Goal: Contribute content

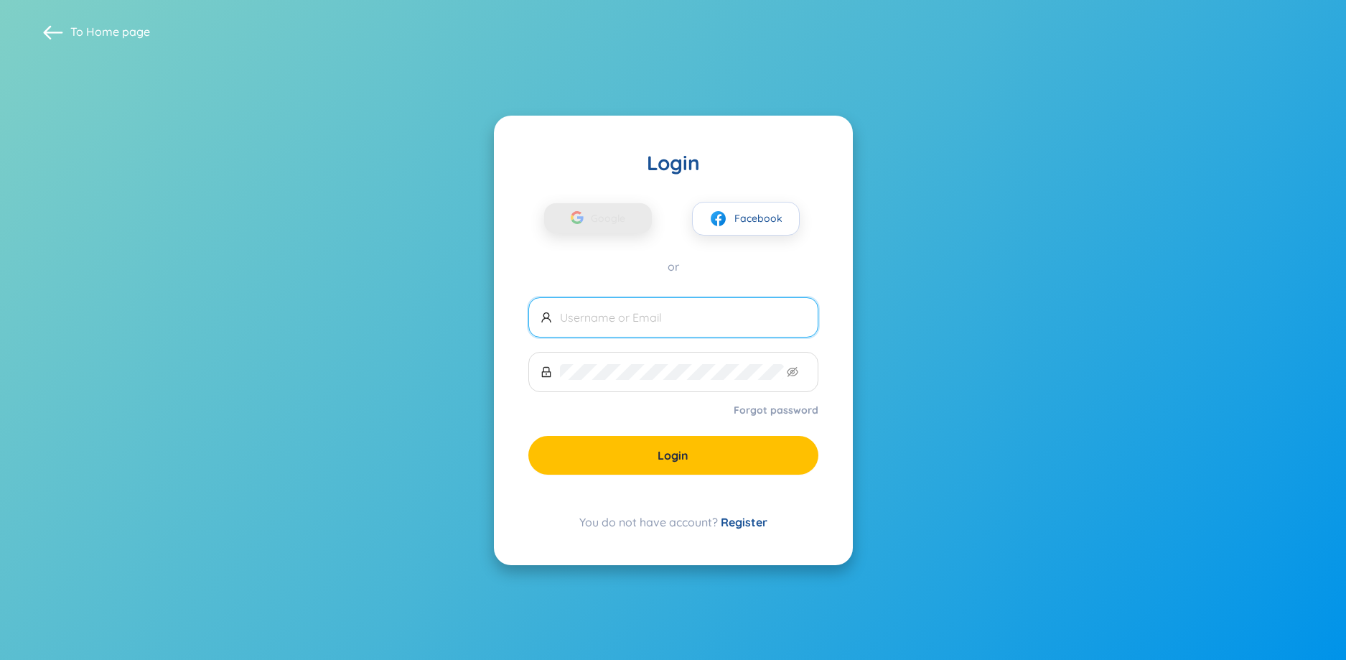
click at [605, 206] on span "Google" at bounding box center [612, 218] width 42 height 30
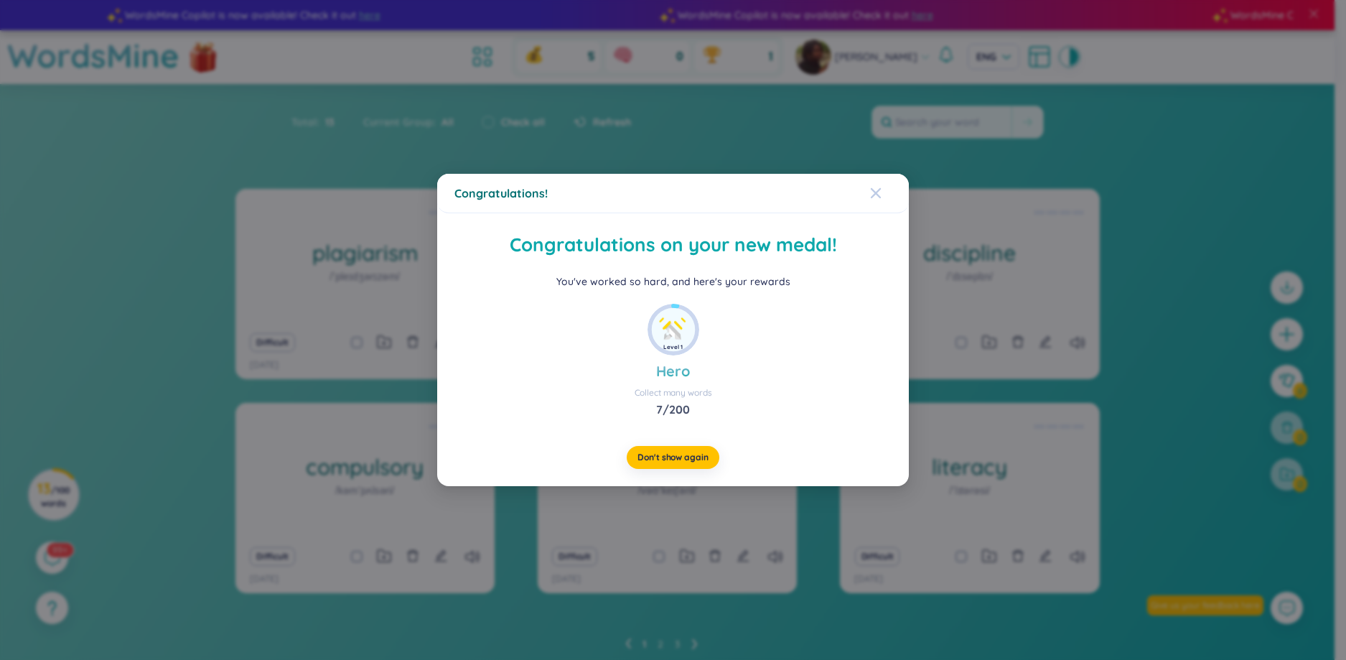
click at [875, 190] on icon "Close" at bounding box center [875, 192] width 11 height 11
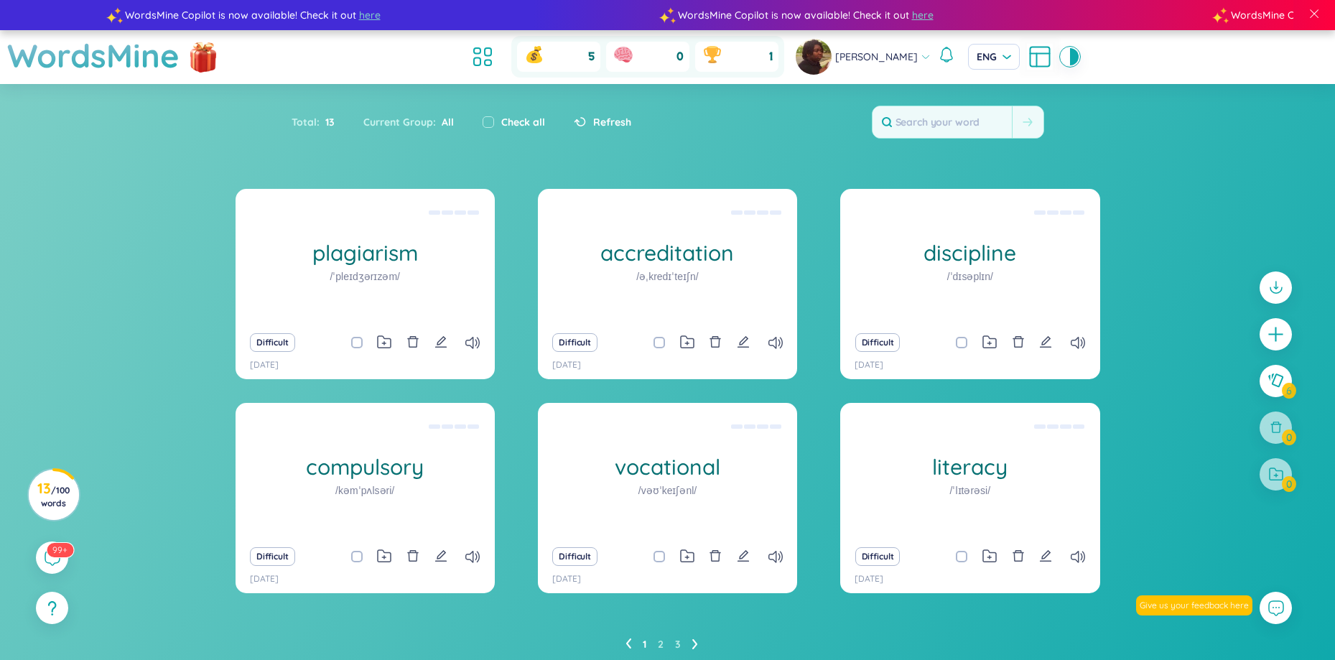
click at [696, 640] on icon at bounding box center [695, 643] width 6 height 11
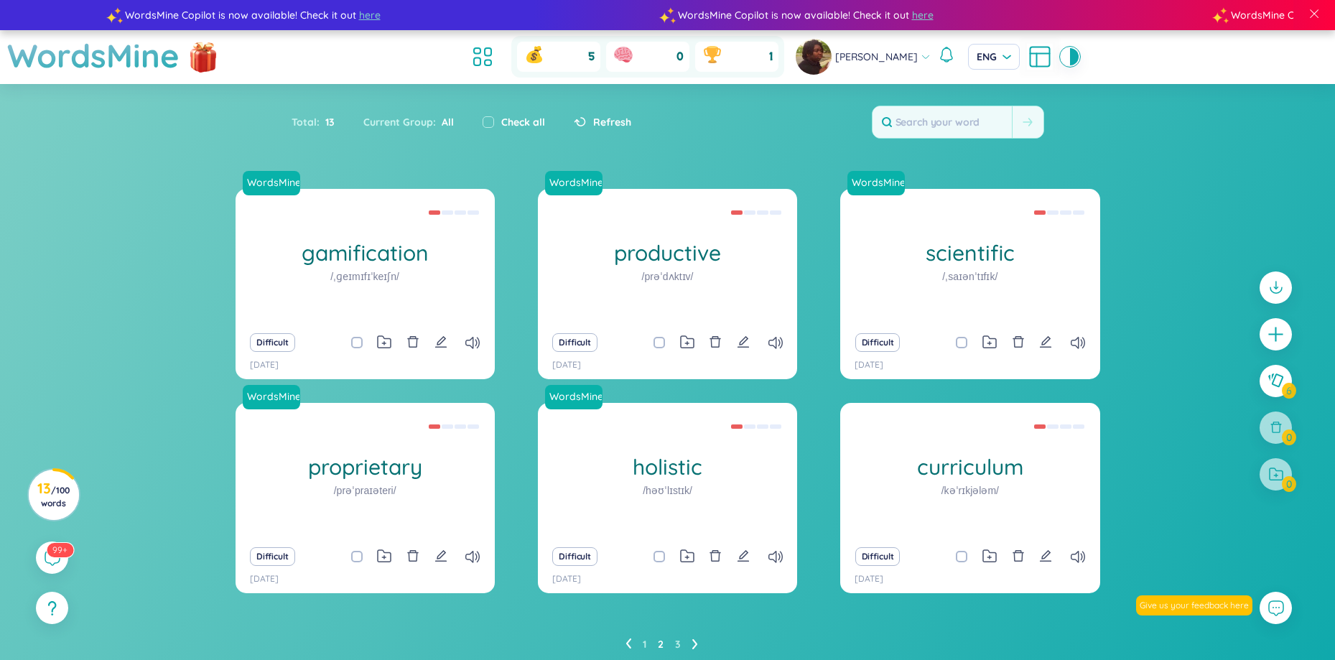
scroll to position [53, 0]
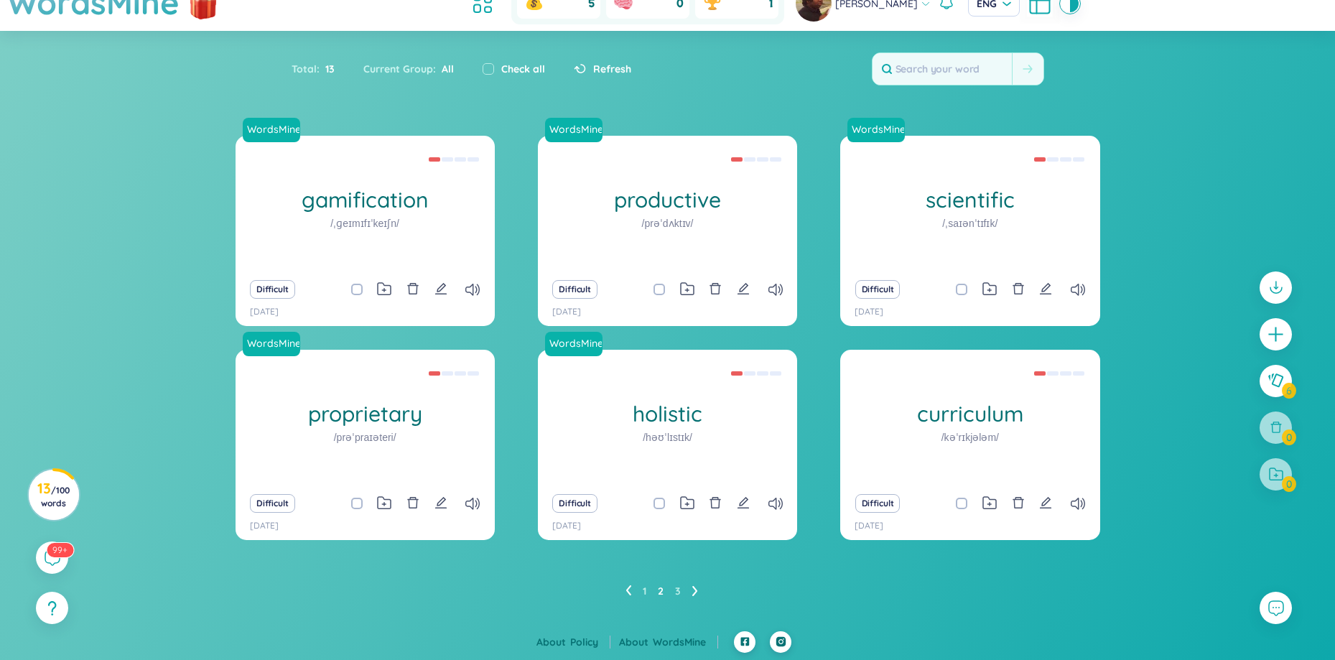
click at [694, 579] on li at bounding box center [695, 590] width 6 height 23
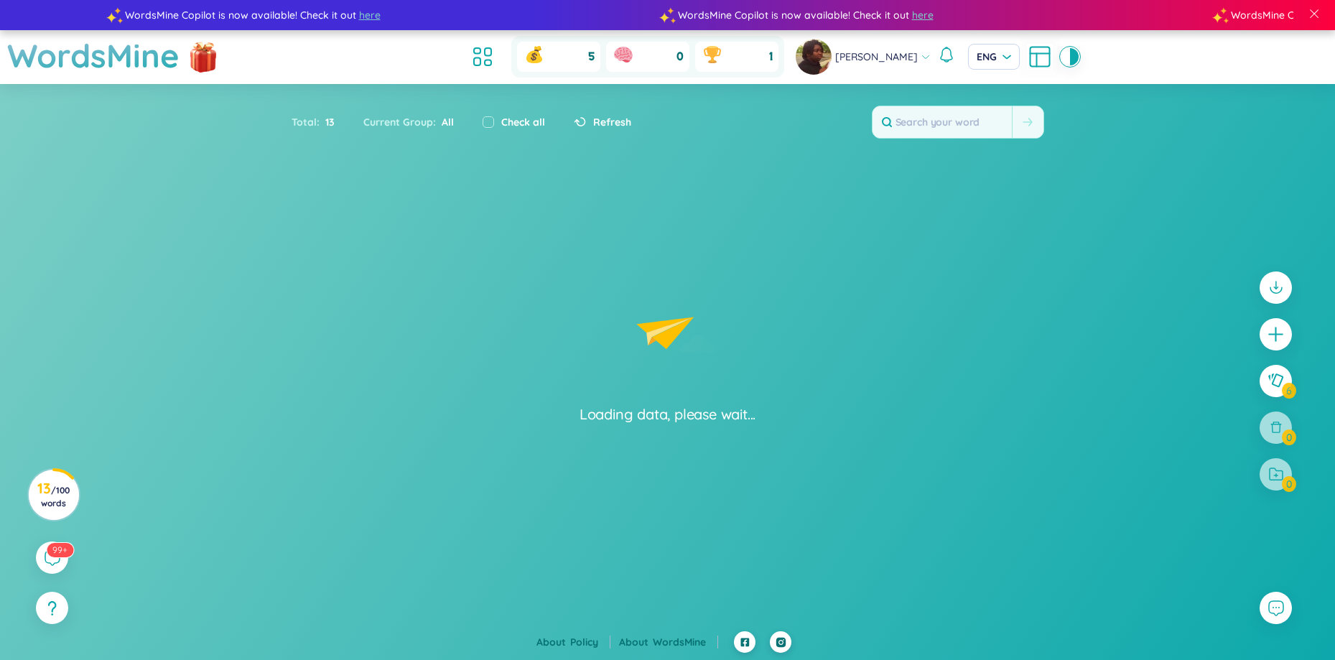
scroll to position [0, 0]
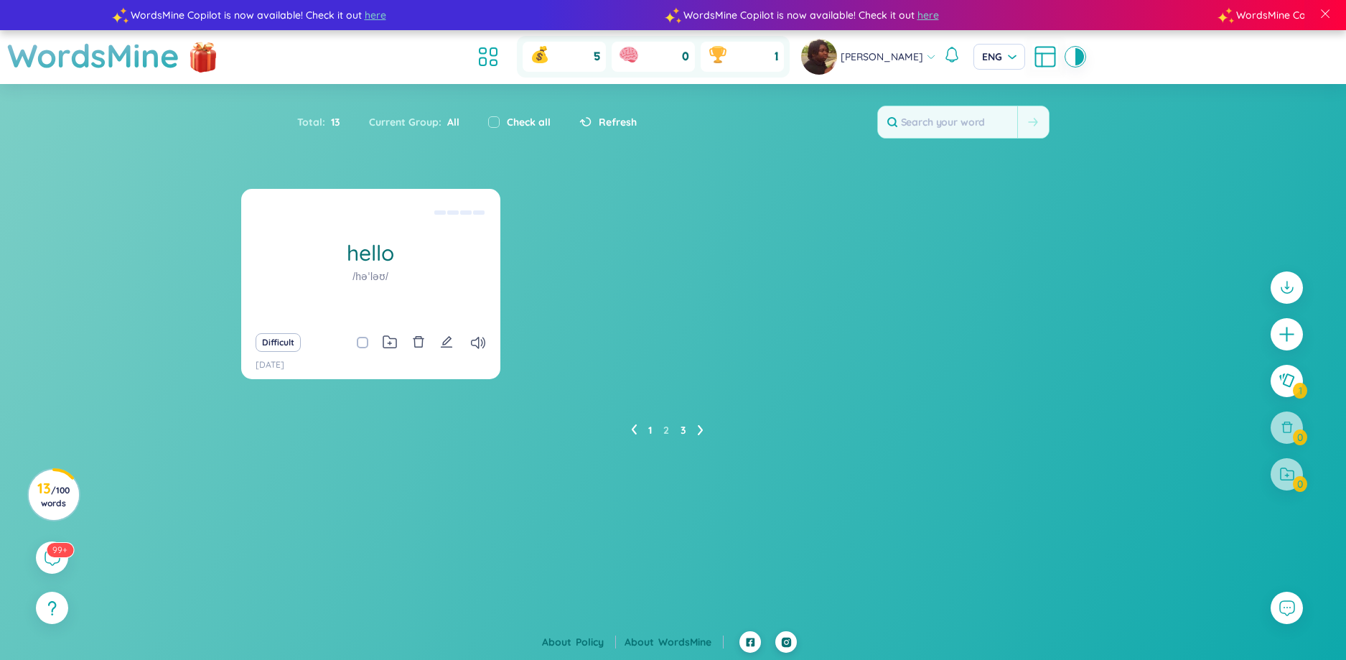
click at [652, 429] on link "1" at bounding box center [650, 430] width 4 height 22
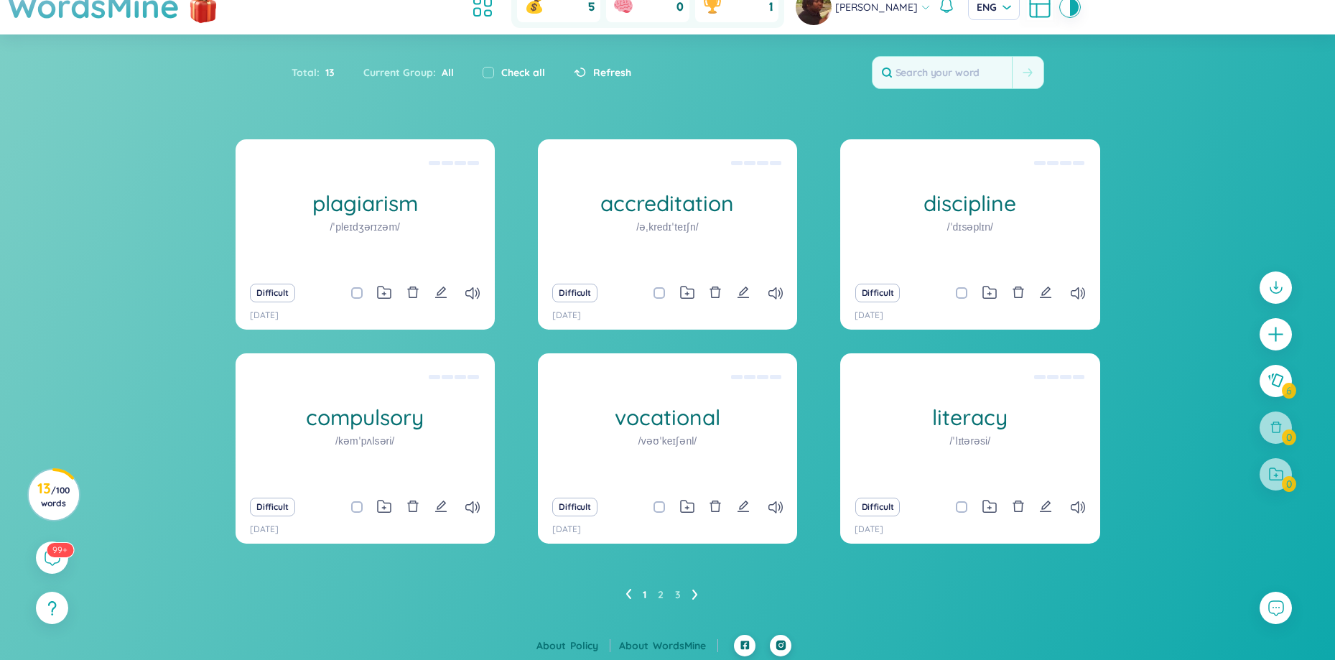
scroll to position [53, 0]
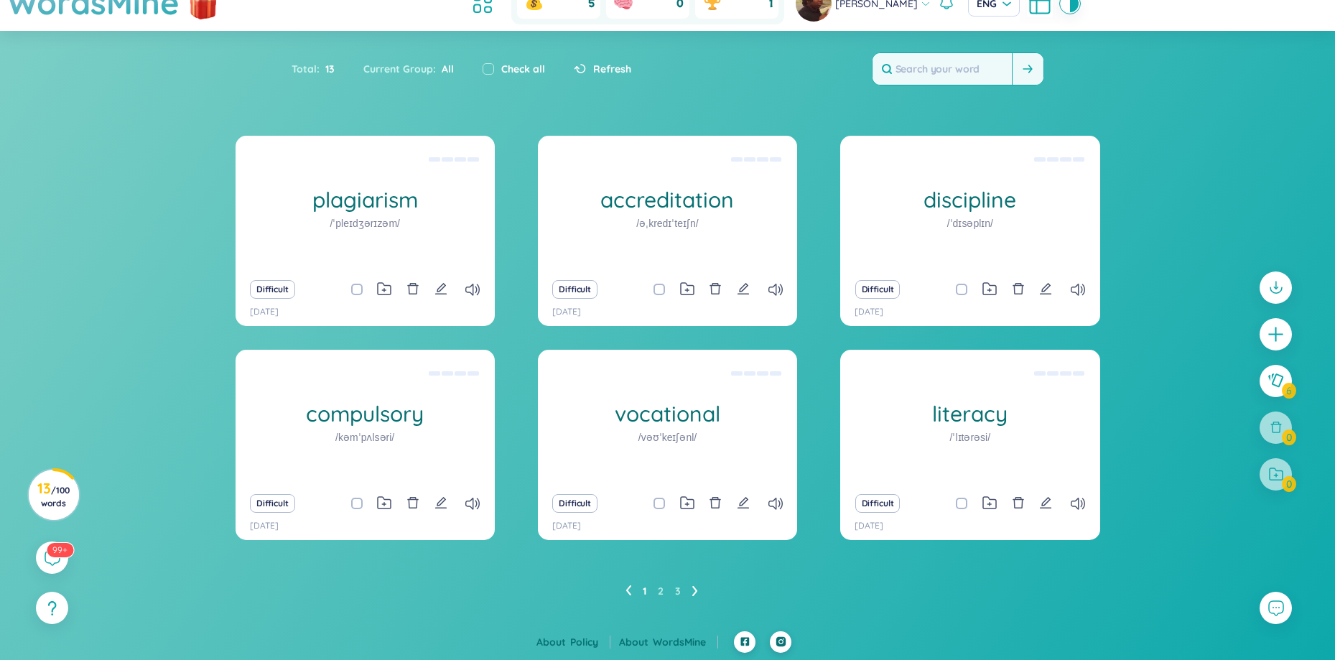
click at [911, 61] on input "text" at bounding box center [941, 69] width 139 height 32
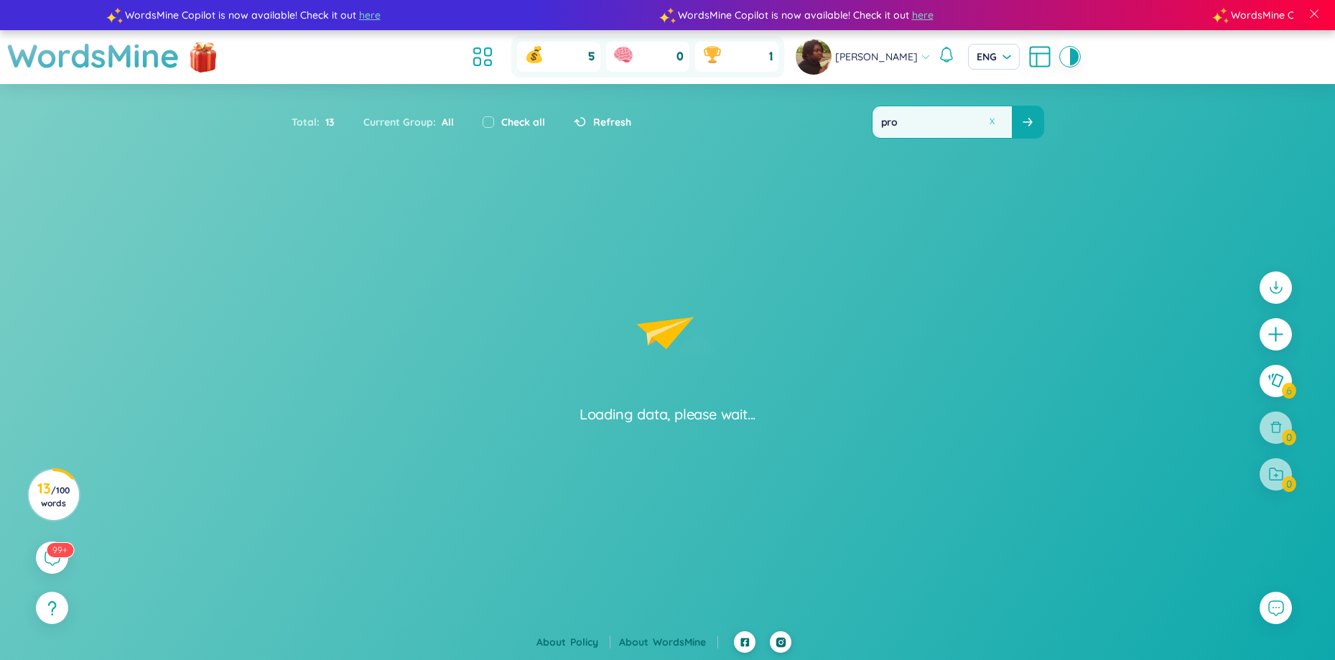
scroll to position [0, 0]
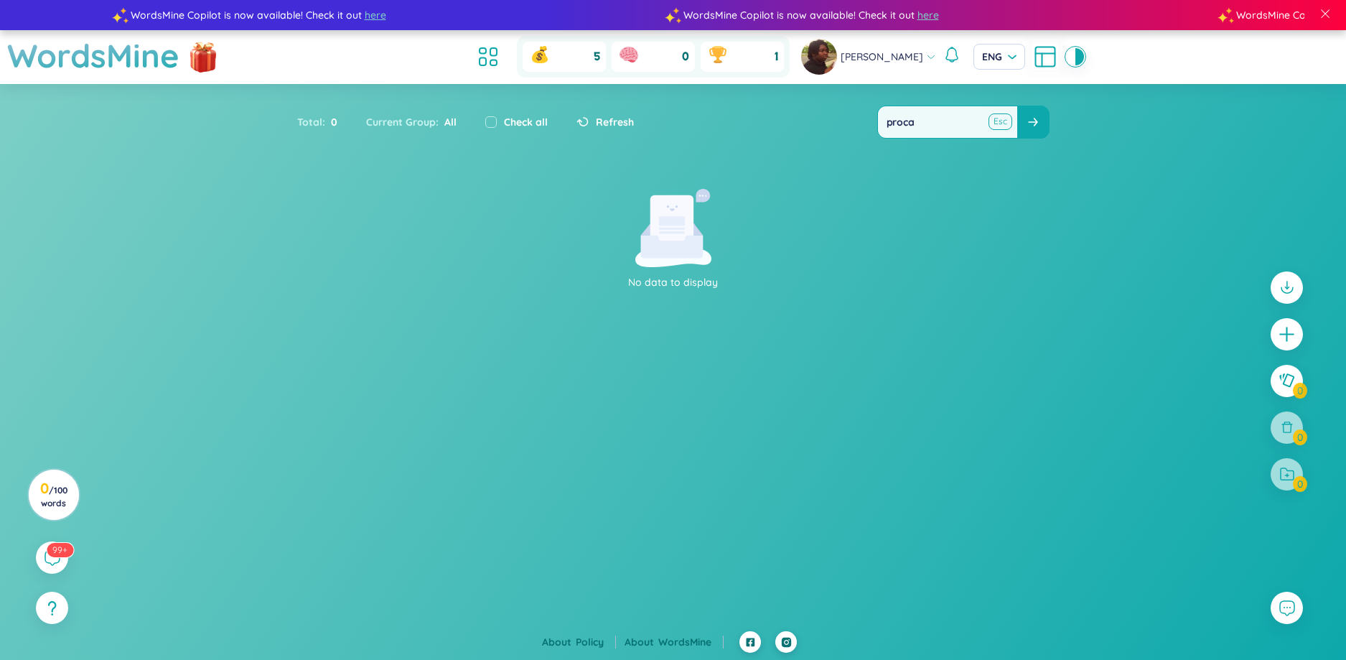
type input "proca"
click at [996, 123] on button at bounding box center [1001, 122] width 22 height 18
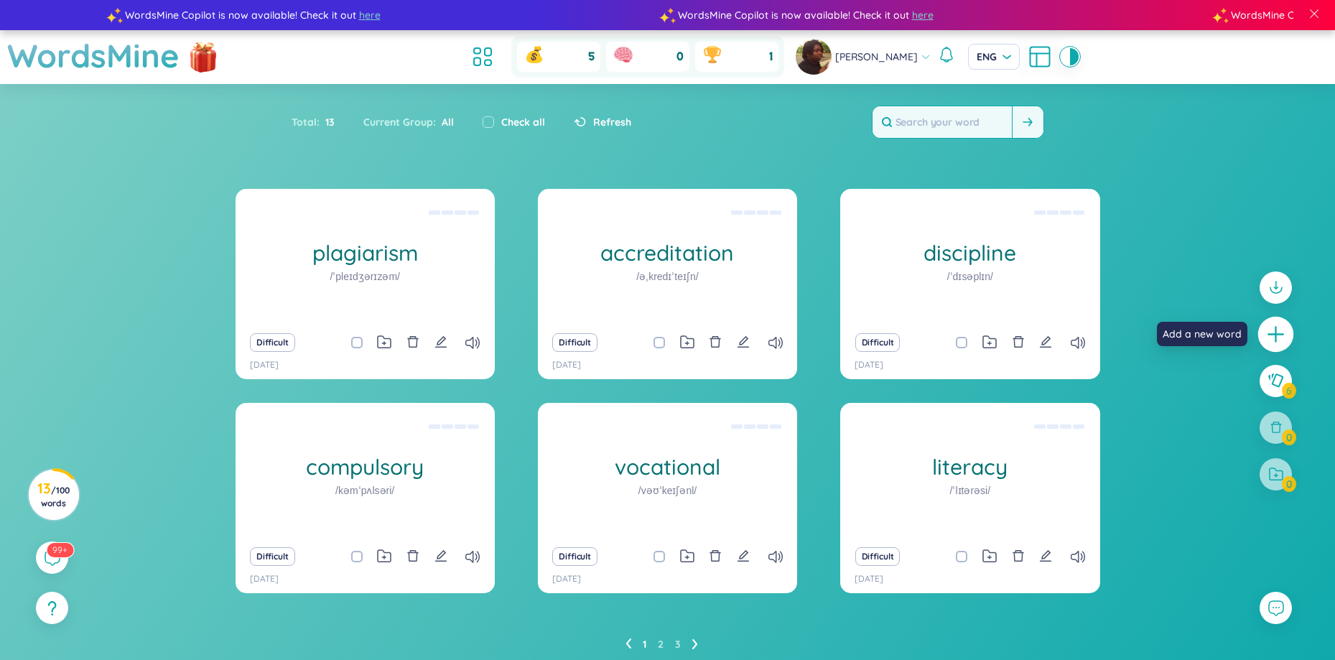
click at [1268, 335] on icon "plus" at bounding box center [1276, 334] width 20 height 20
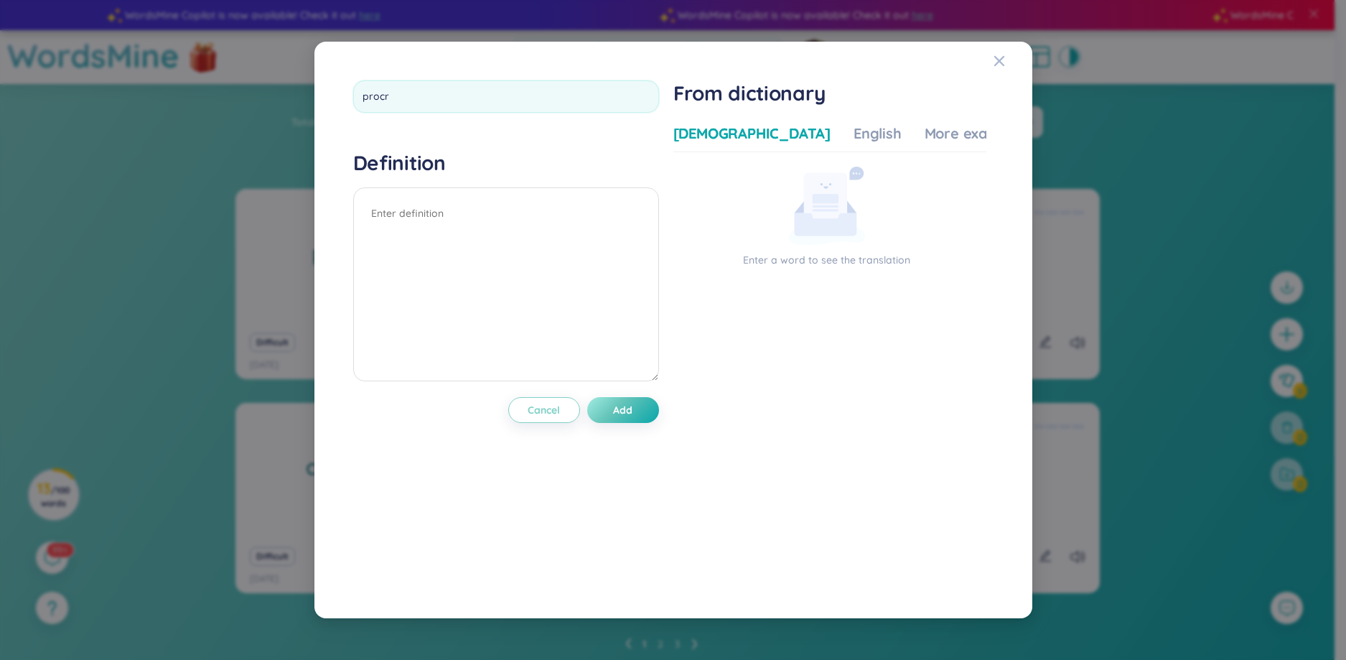
type input "procra"
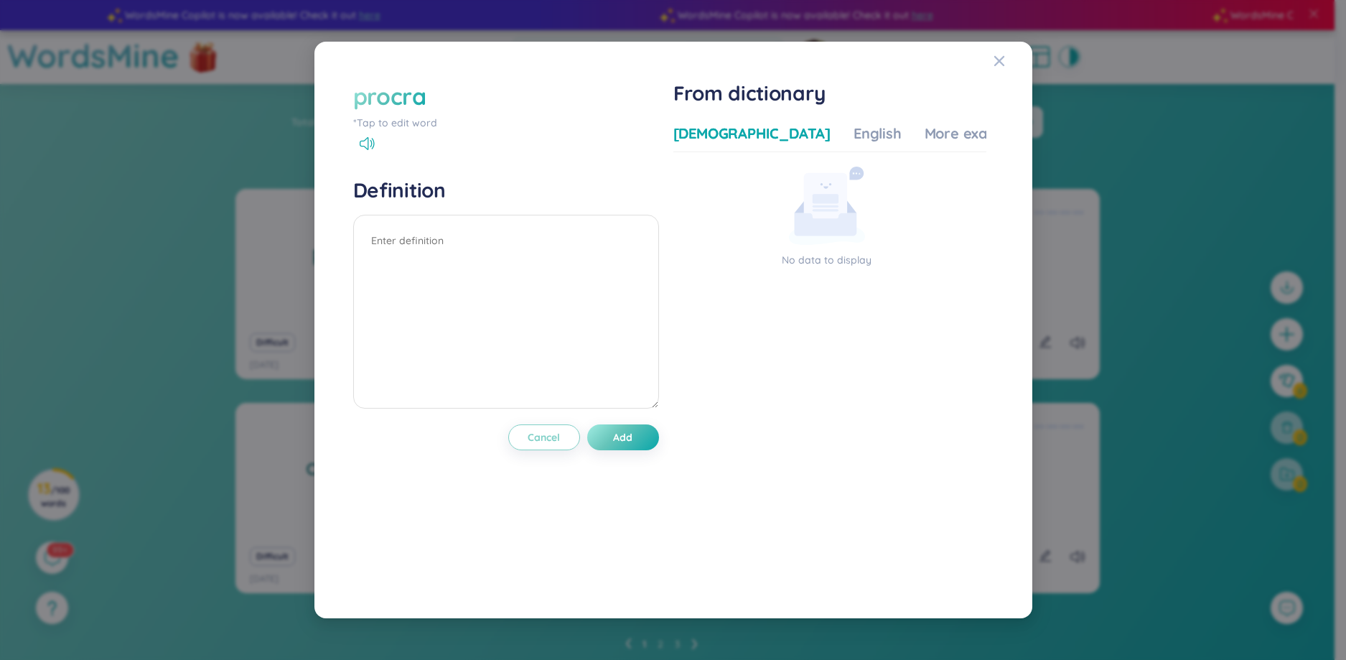
click at [446, 98] on div "procra" at bounding box center [506, 96] width 306 height 32
click at [426, 95] on div "procra" at bounding box center [389, 96] width 73 height 32
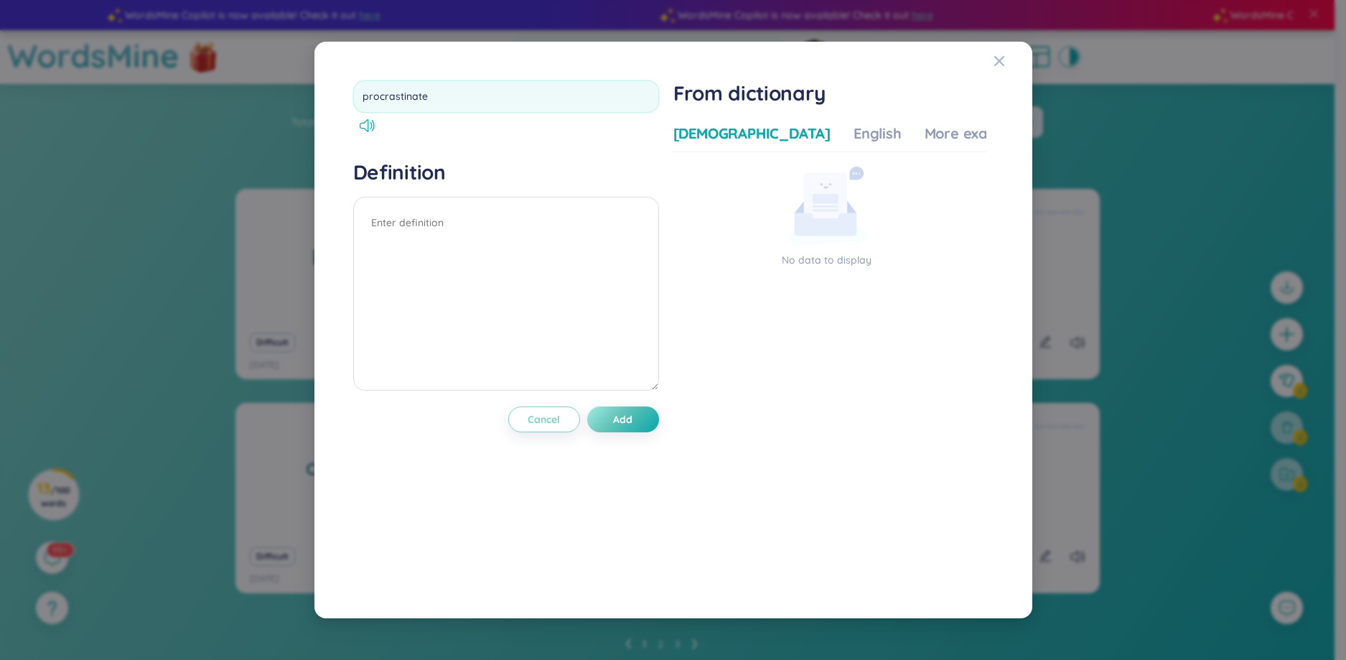
type input "procrastinate"
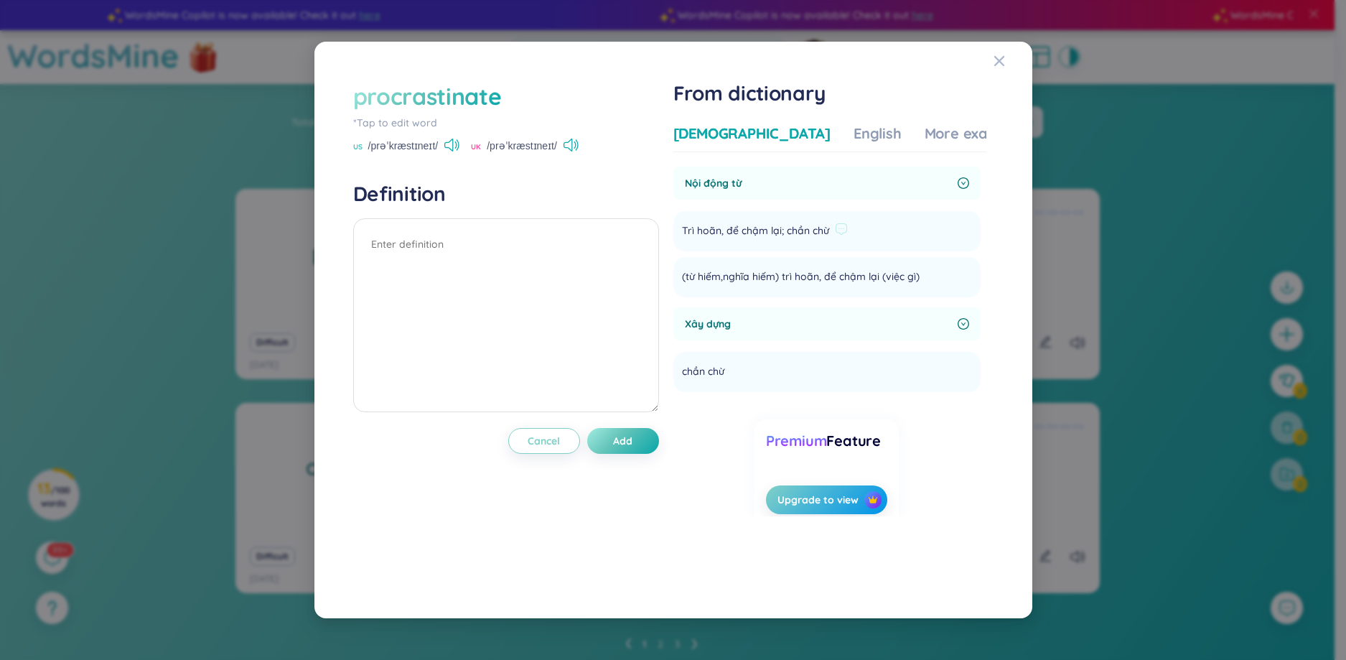
click at [762, 235] on span "Trì hoãn, để chậm lại; chần chừ" at bounding box center [755, 231] width 147 height 17
drag, startPoint x: 823, startPoint y: 286, endPoint x: 1193, endPoint y: 182, distance: 384.3
click at [1193, 182] on div "procrastinate *Tap to edit word US /prəˈkræstɪneɪt/ UK /prəˈkræstɪneɪt/ Definit…" at bounding box center [673, 330] width 1346 height 660
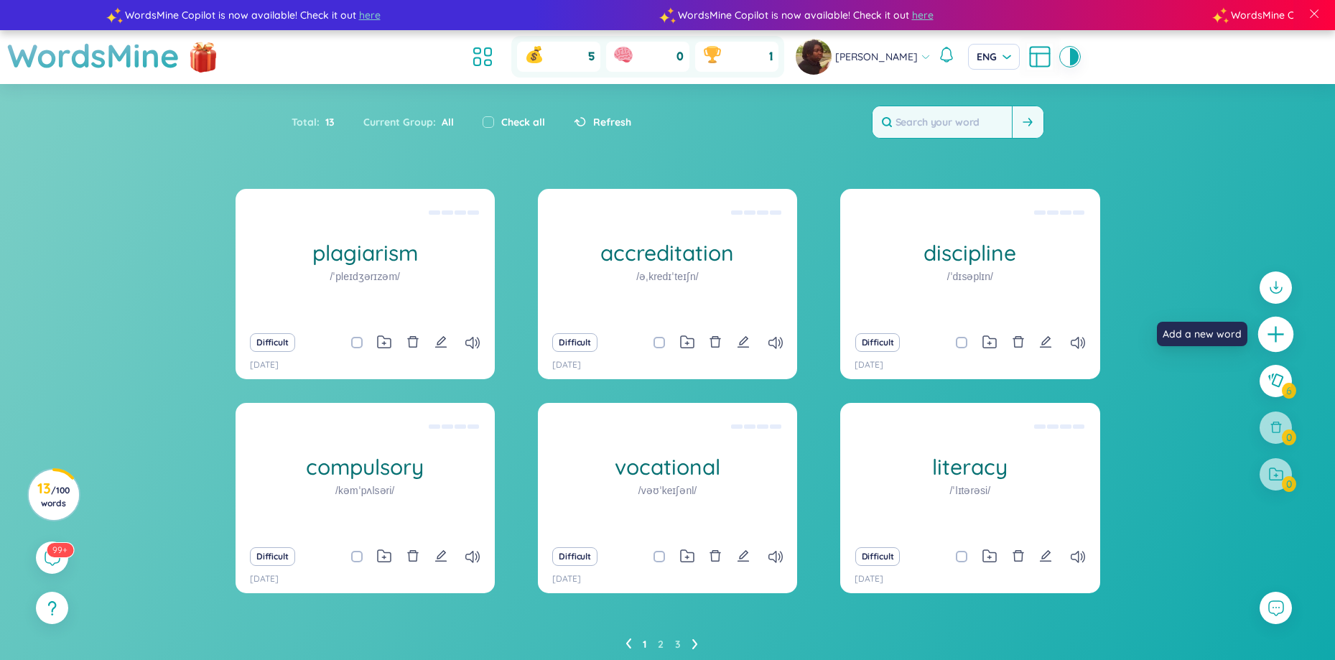
click at [1279, 336] on icon "plus" at bounding box center [1276, 334] width 20 height 20
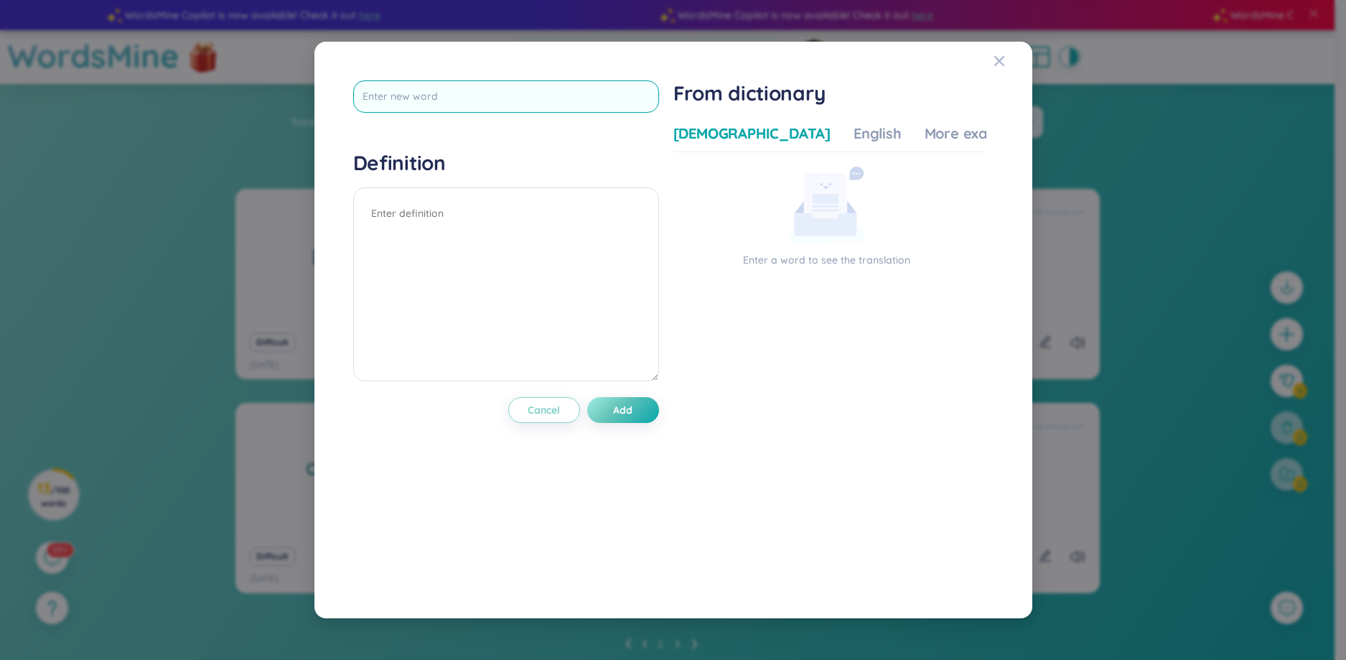
click at [526, 91] on input "text" at bounding box center [506, 96] width 306 height 32
click at [385, 96] on input "proscras" at bounding box center [506, 96] width 306 height 32
click at [408, 93] on input "procras" at bounding box center [506, 96] width 306 height 32
type input "procrastinate"
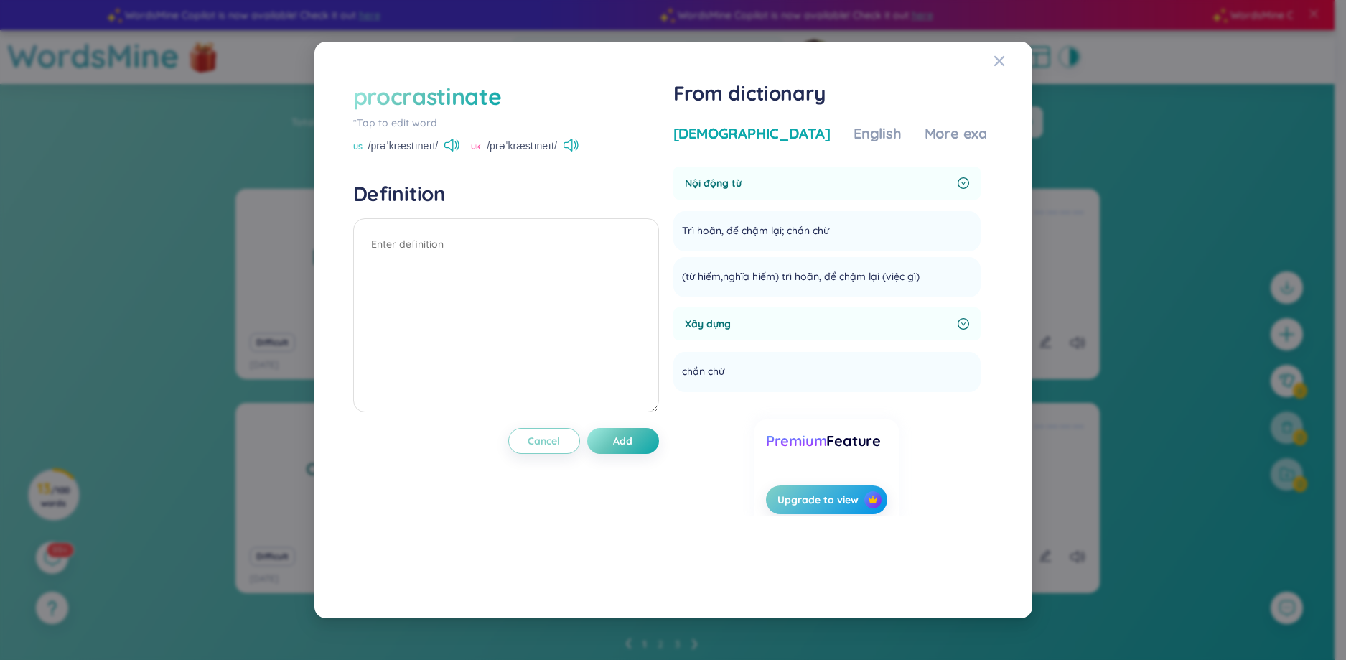
click at [760, 188] on span "Nội động từ" at bounding box center [818, 183] width 267 height 16
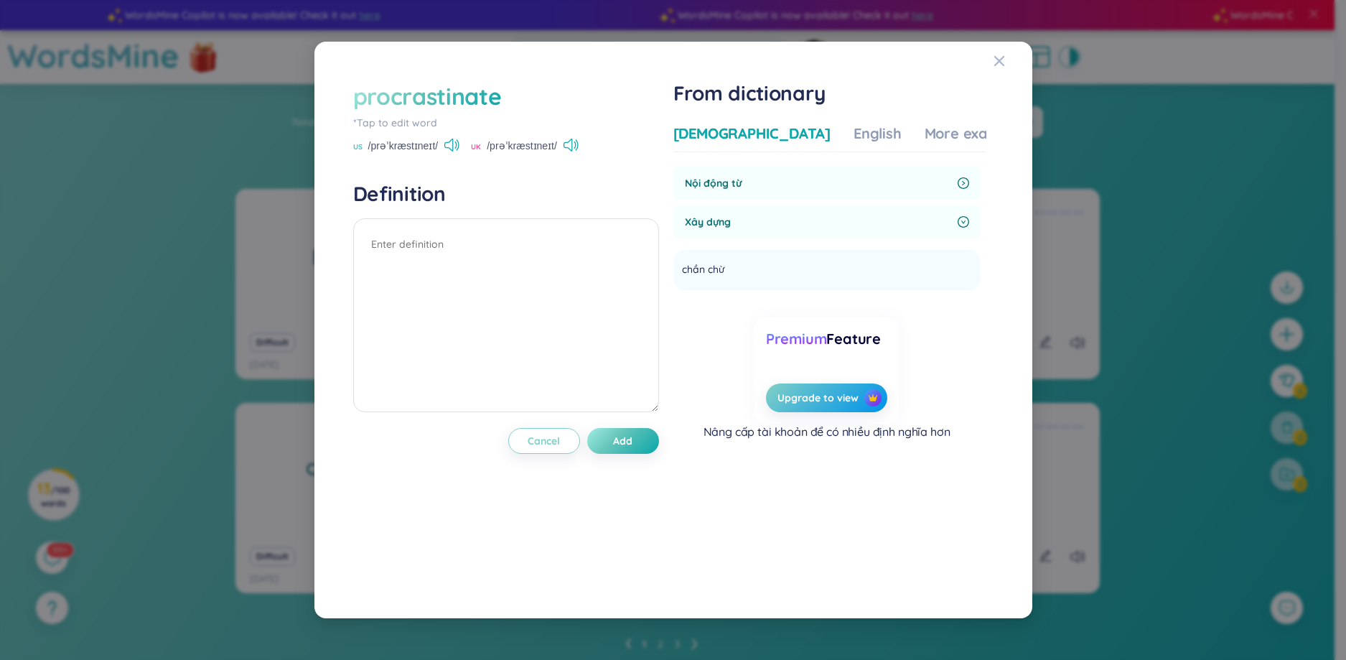
click at [760, 188] on span "Nội động từ" at bounding box center [818, 183] width 267 height 16
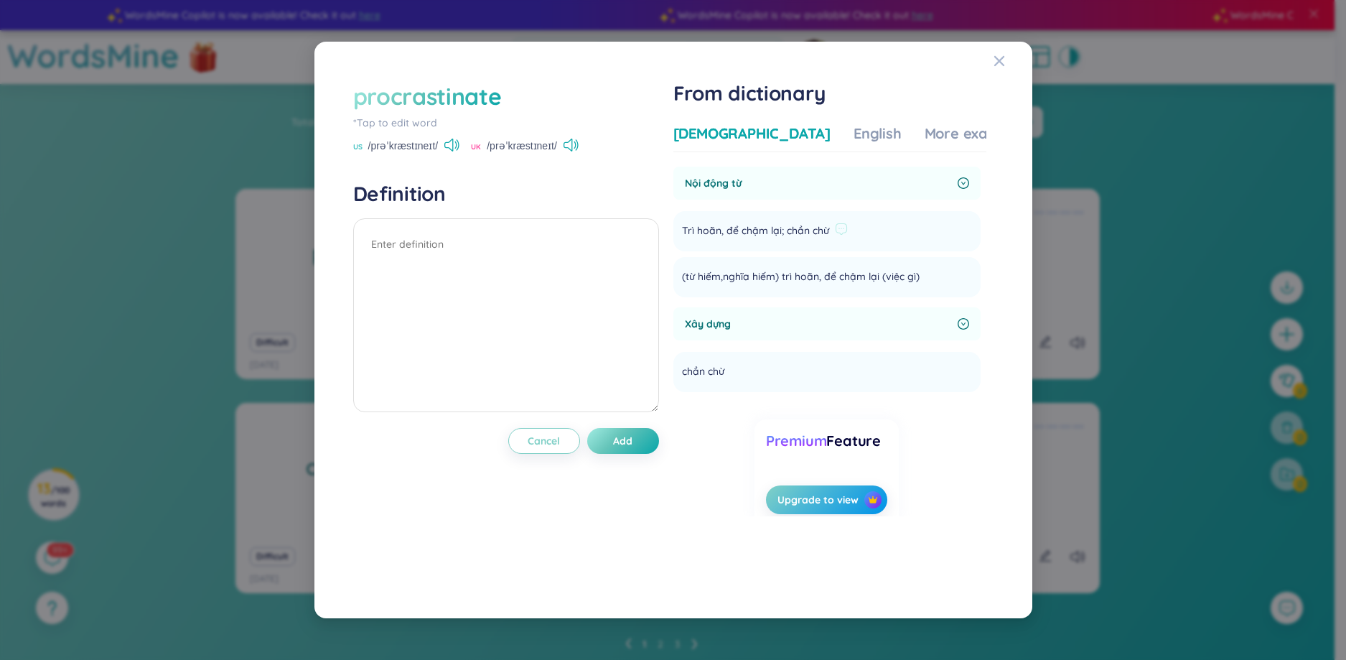
click at [733, 220] on div "Trì hoãn, để chậm lại; chần chừ" at bounding box center [765, 231] width 166 height 23
click at [844, 233] on icon at bounding box center [841, 229] width 13 height 13
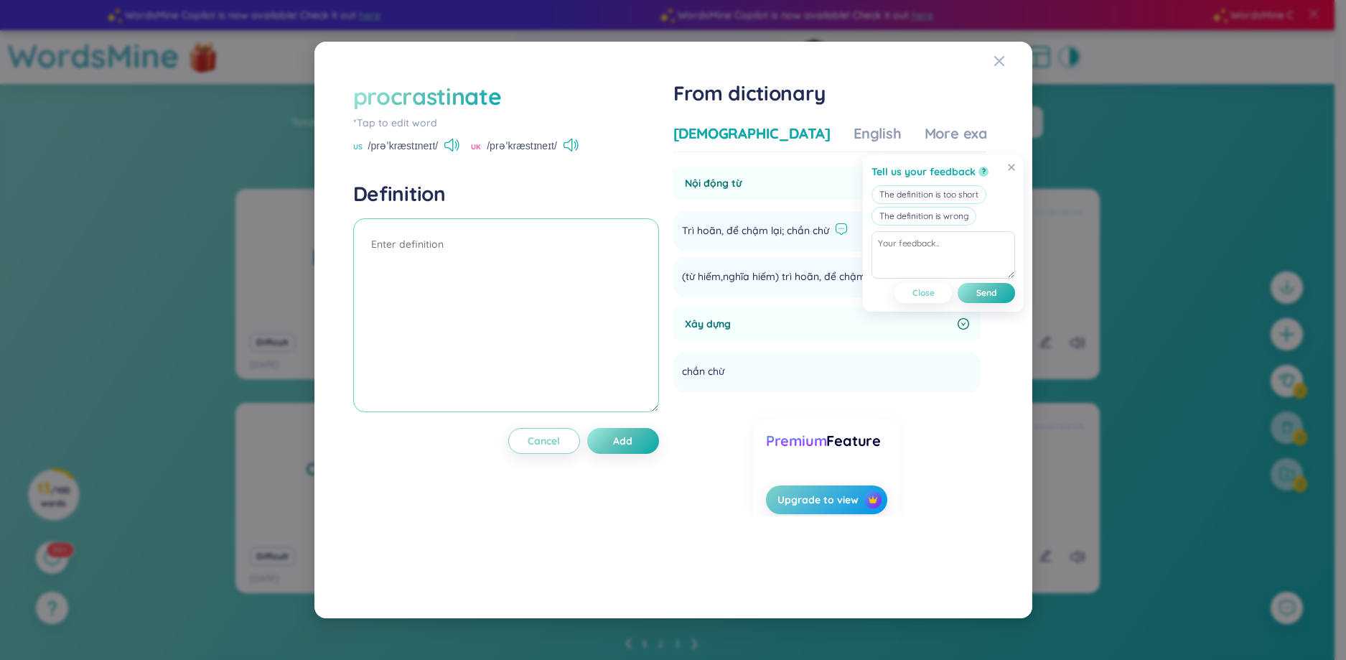
click at [563, 241] on textarea at bounding box center [506, 315] width 306 height 194
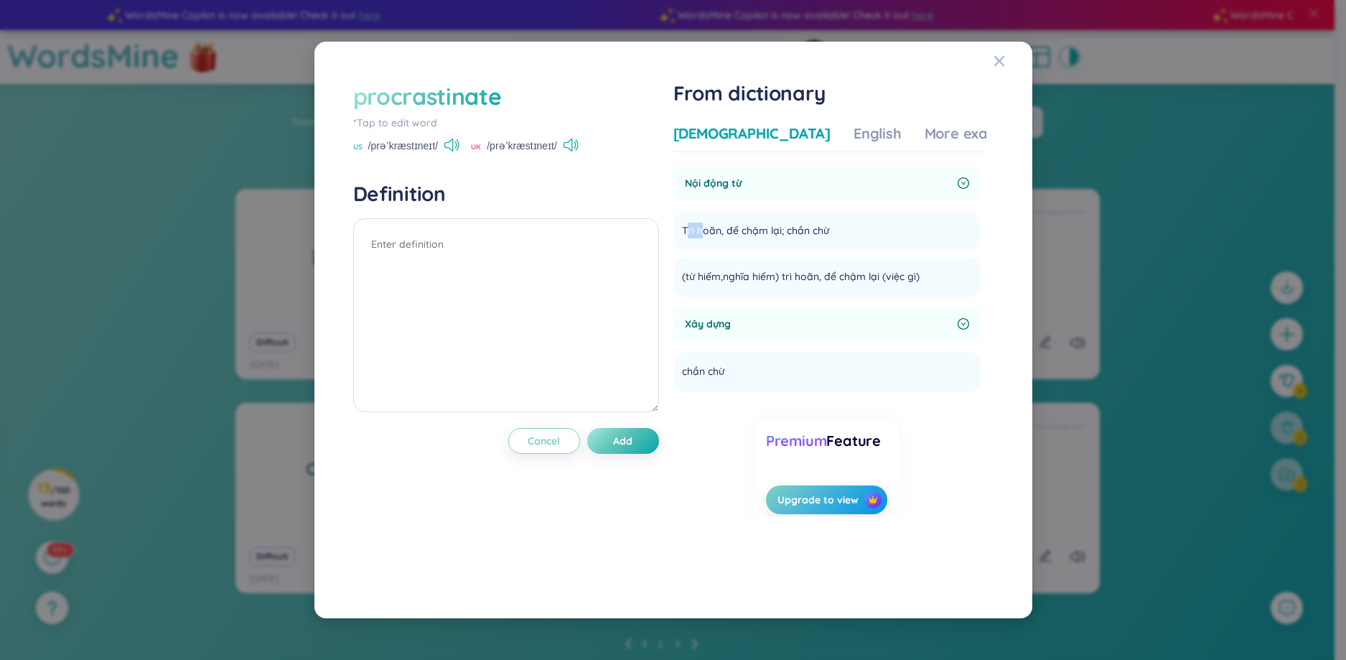
drag, startPoint x: 689, startPoint y: 229, endPoint x: 630, endPoint y: 215, distance: 59.7
click at [676, 229] on li "Trì hoãn, để chậm lại; chần chừ Add" at bounding box center [826, 231] width 307 height 40
click at [633, 191] on h4 "Definition" at bounding box center [506, 194] width 306 height 26
drag, startPoint x: 686, startPoint y: 225, endPoint x: 831, endPoint y: 232, distance: 145.2
click at [829, 232] on span "Trì hoãn, để chậm lại; chần chừ" at bounding box center [755, 231] width 147 height 17
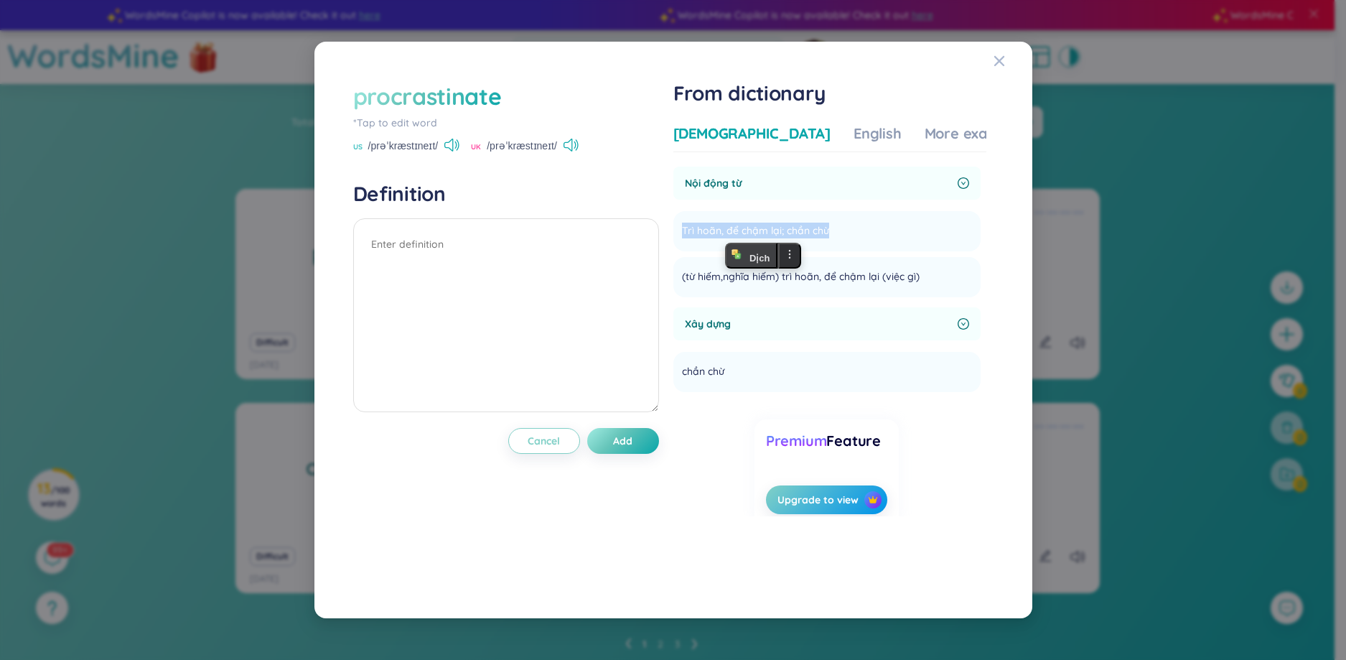
copy span "Trì hoãn, để chậm lại; chần chừ"
click at [426, 238] on textarea at bounding box center [506, 315] width 306 height 194
paste textarea "Trì hoãn, để chậm lại; chần chừ"
type textarea "Trì hoãn, để chậm lại; chần chừ"
click at [746, 326] on span "Xây dựng" at bounding box center [818, 324] width 267 height 16
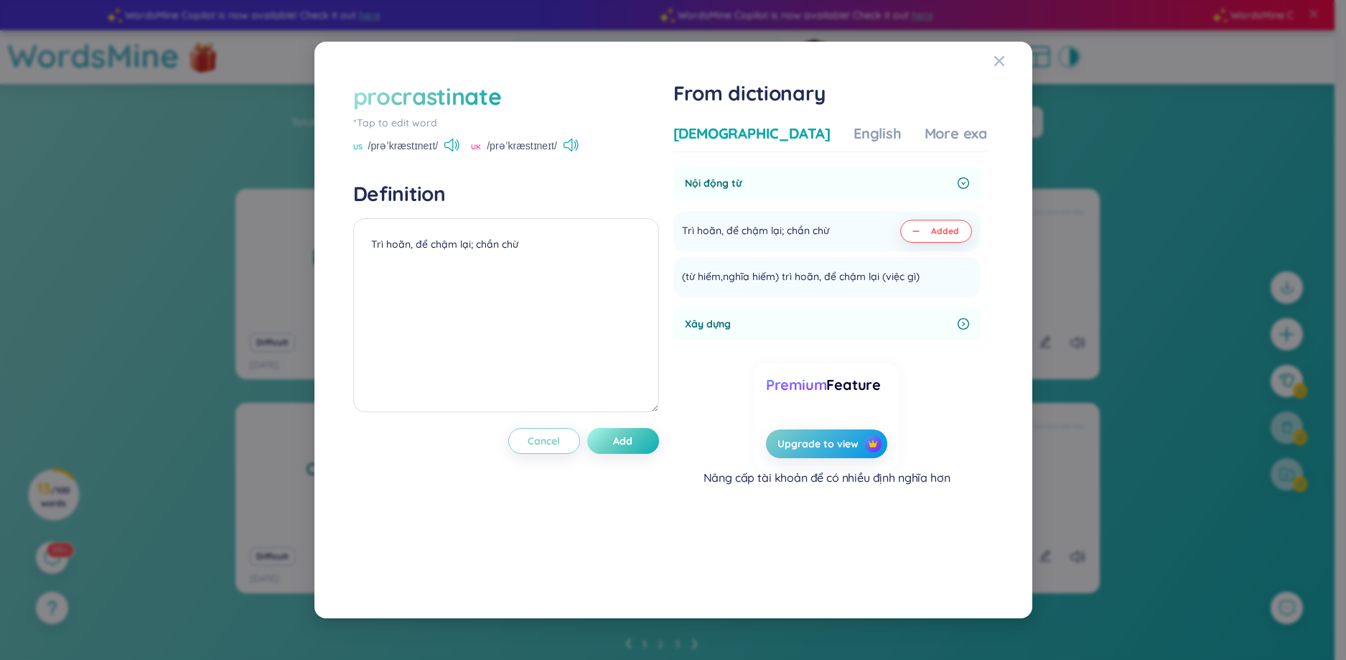
click at [614, 440] on button "Add" at bounding box center [623, 441] width 72 height 26
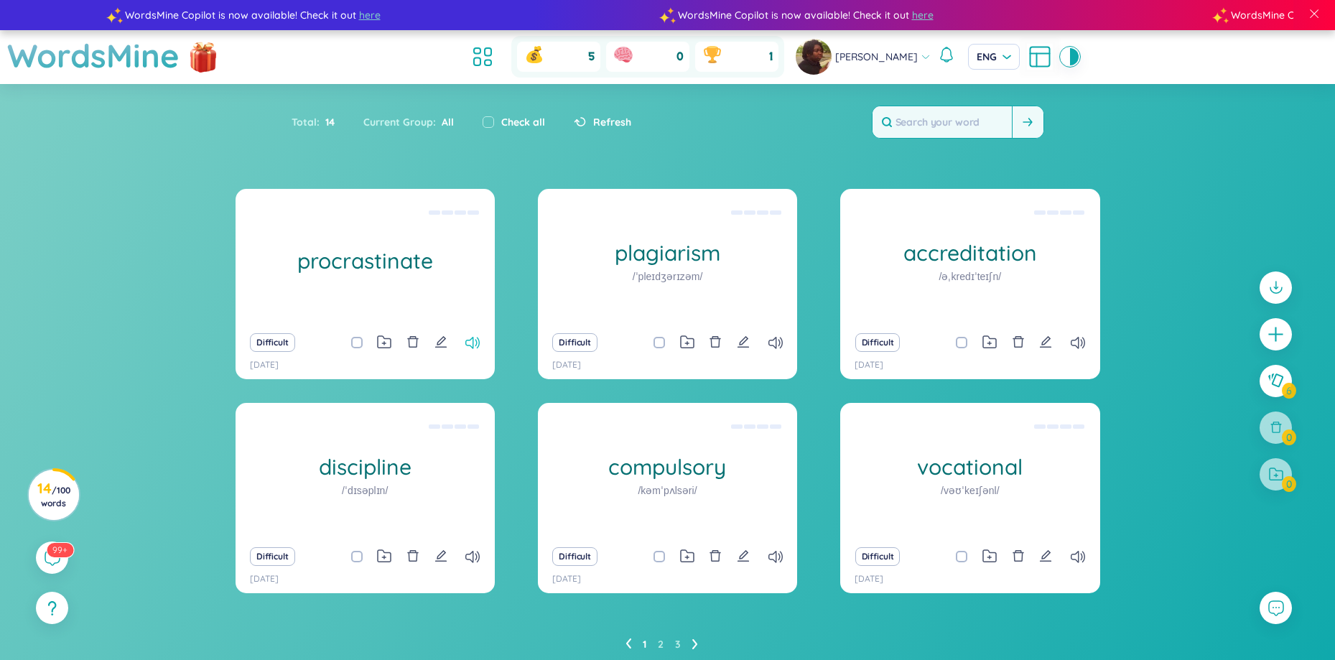
click at [477, 345] on icon at bounding box center [472, 343] width 14 height 12
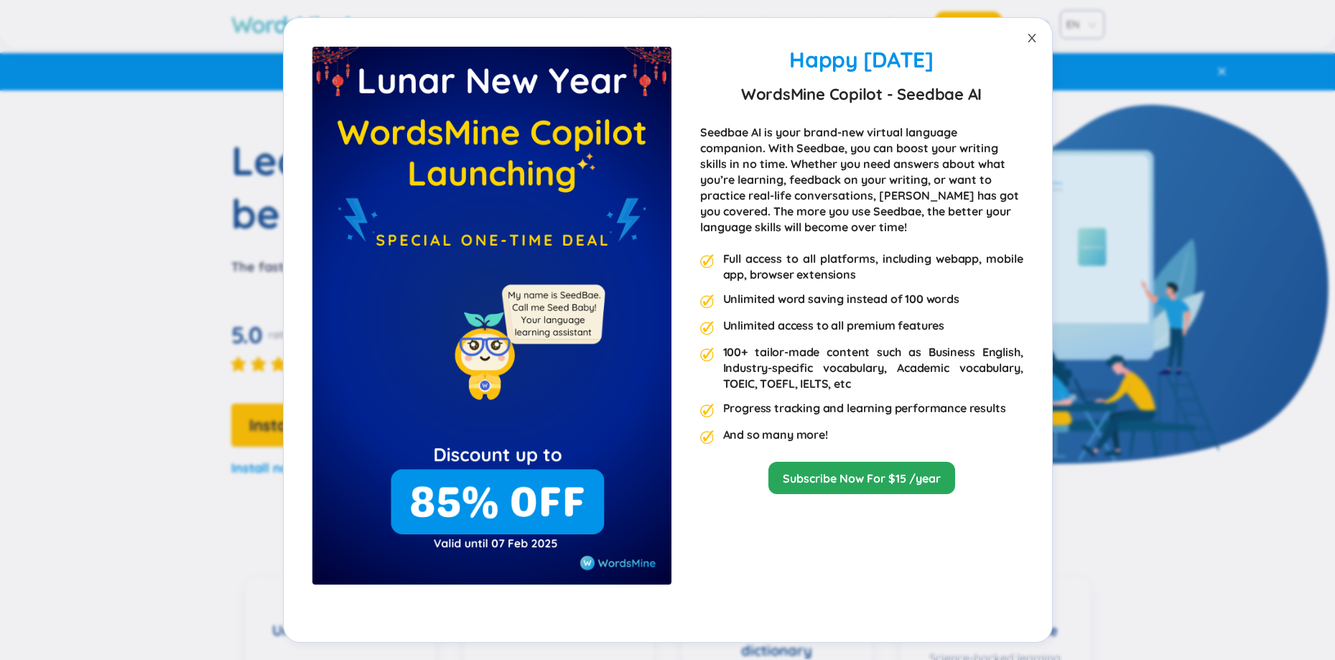
click at [1030, 41] on icon "close" at bounding box center [1031, 38] width 8 height 9
